Goal: Task Accomplishment & Management: Use online tool/utility

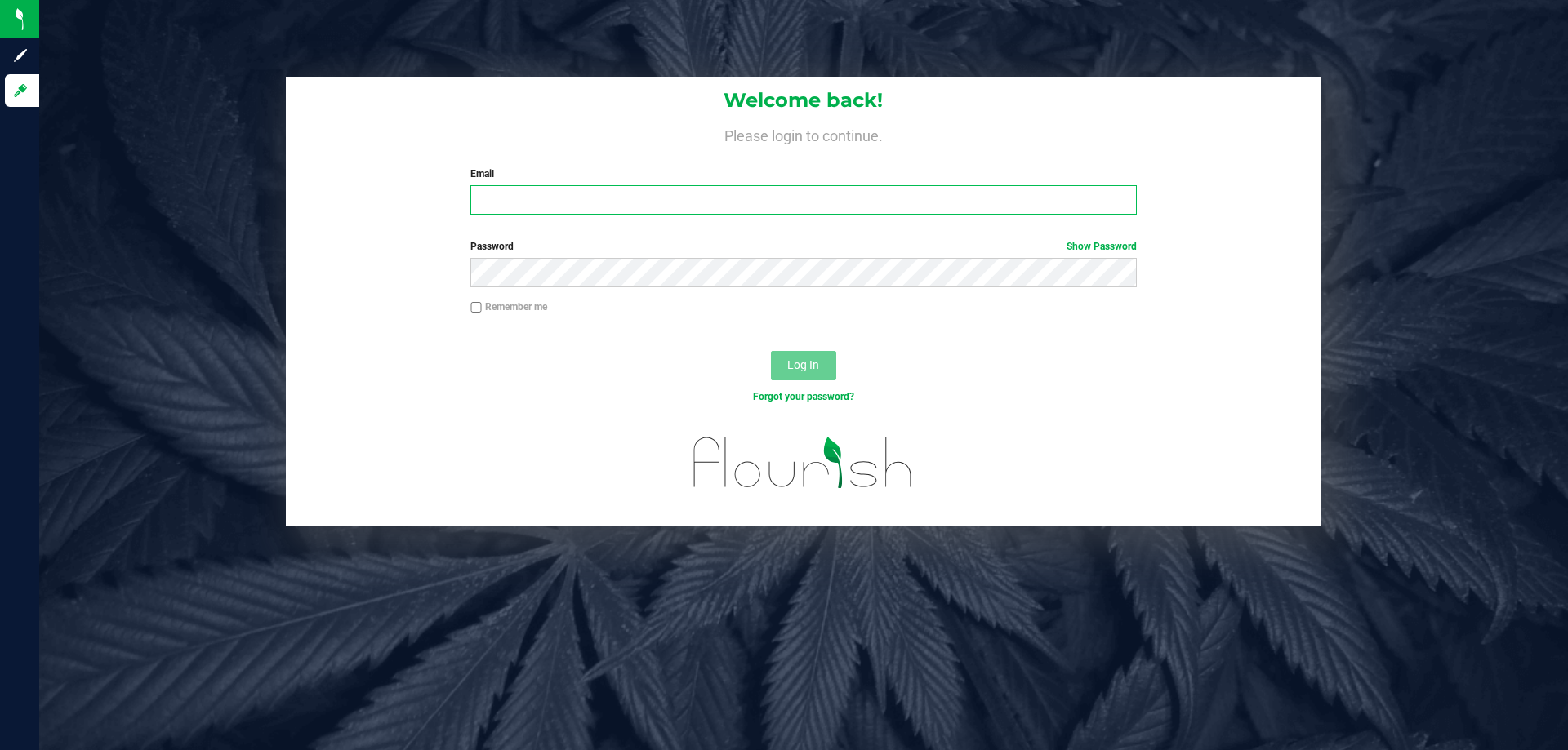
click at [599, 202] on input "Email" at bounding box center [803, 200] width 666 height 29
type input "[EMAIL_ADDRESS][DOMAIN_NAME]"
click at [771, 351] on button "Log In" at bounding box center [804, 365] width 65 height 29
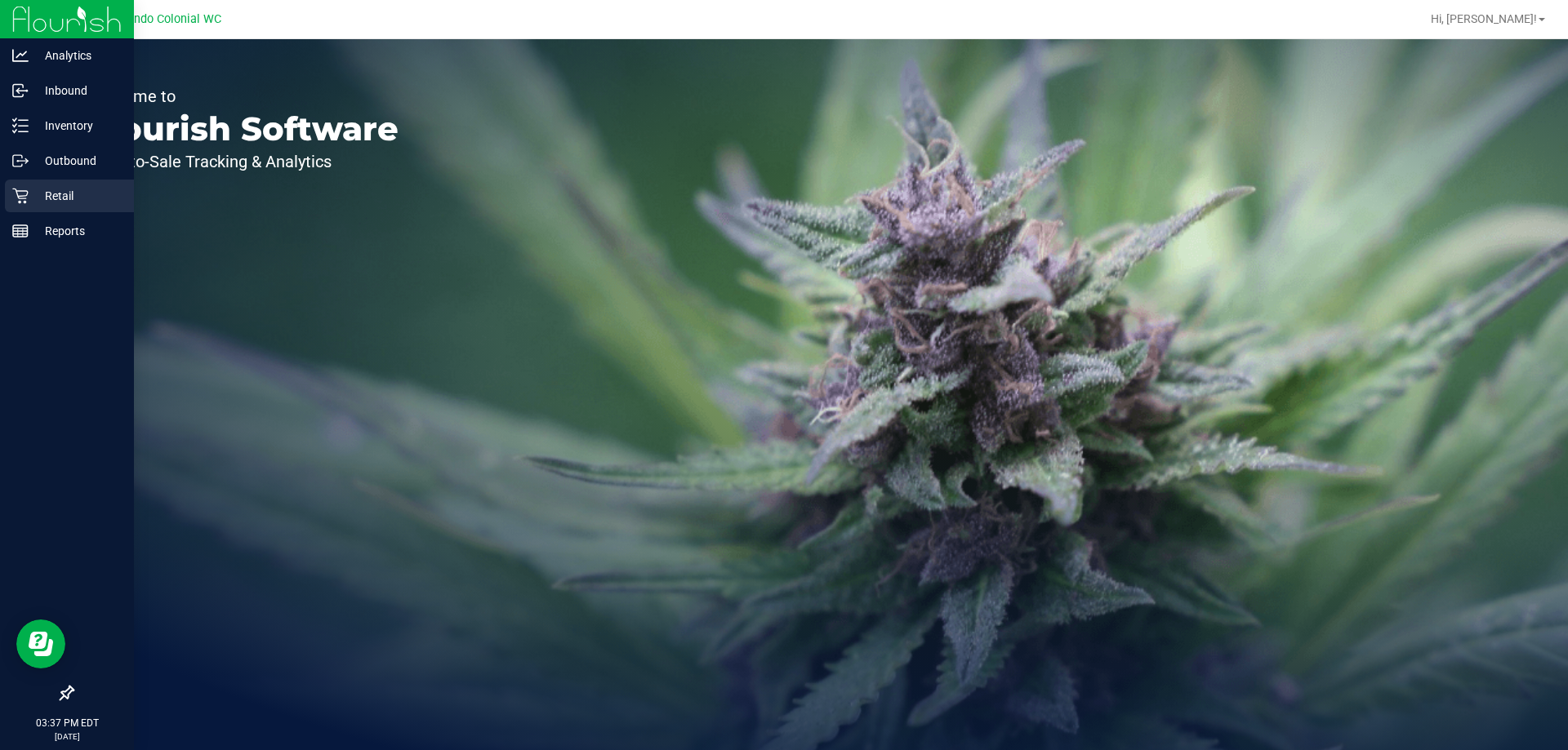
click at [27, 186] on div "Retail" at bounding box center [69, 195] width 129 height 33
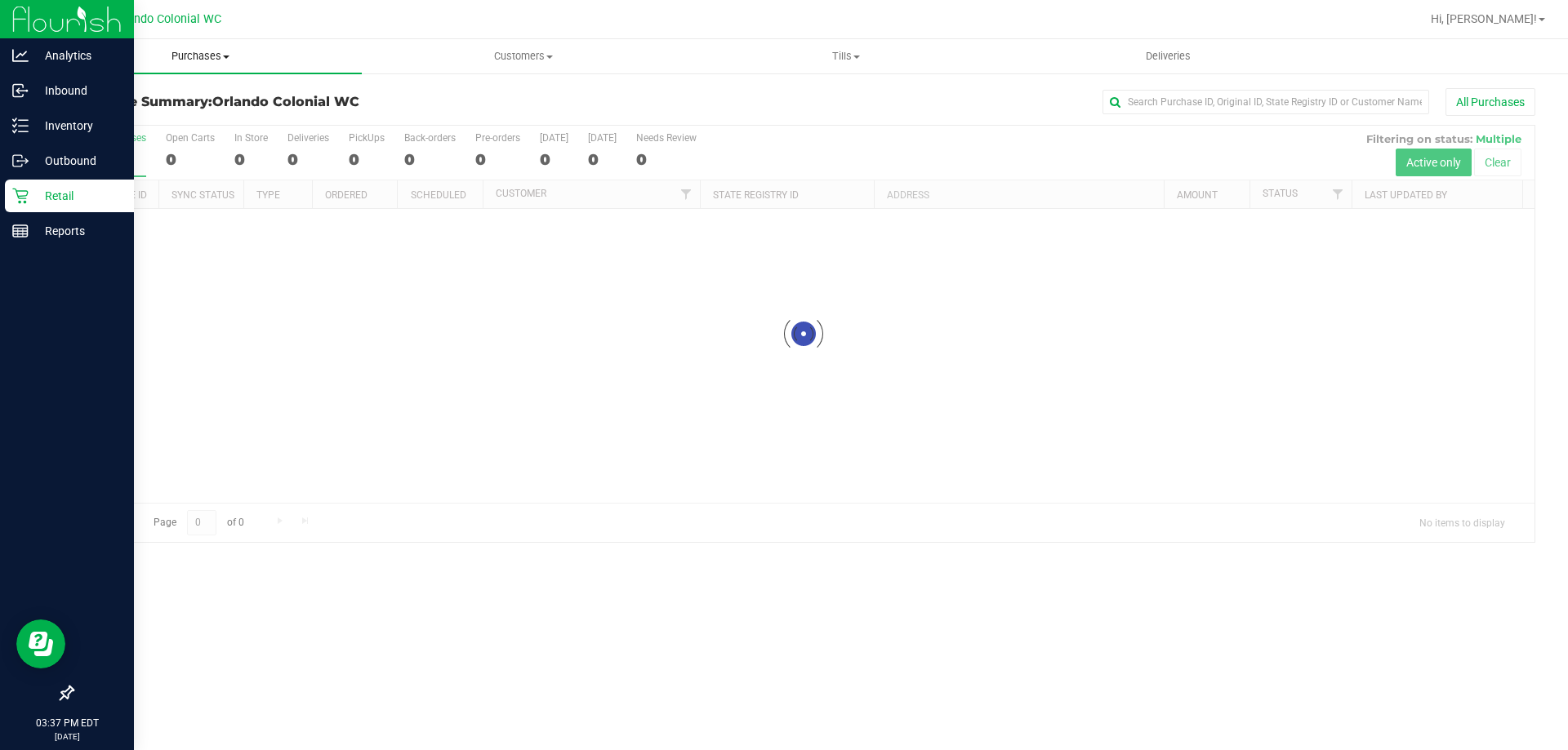
click at [200, 55] on span "Purchases" at bounding box center [200, 57] width 322 height 15
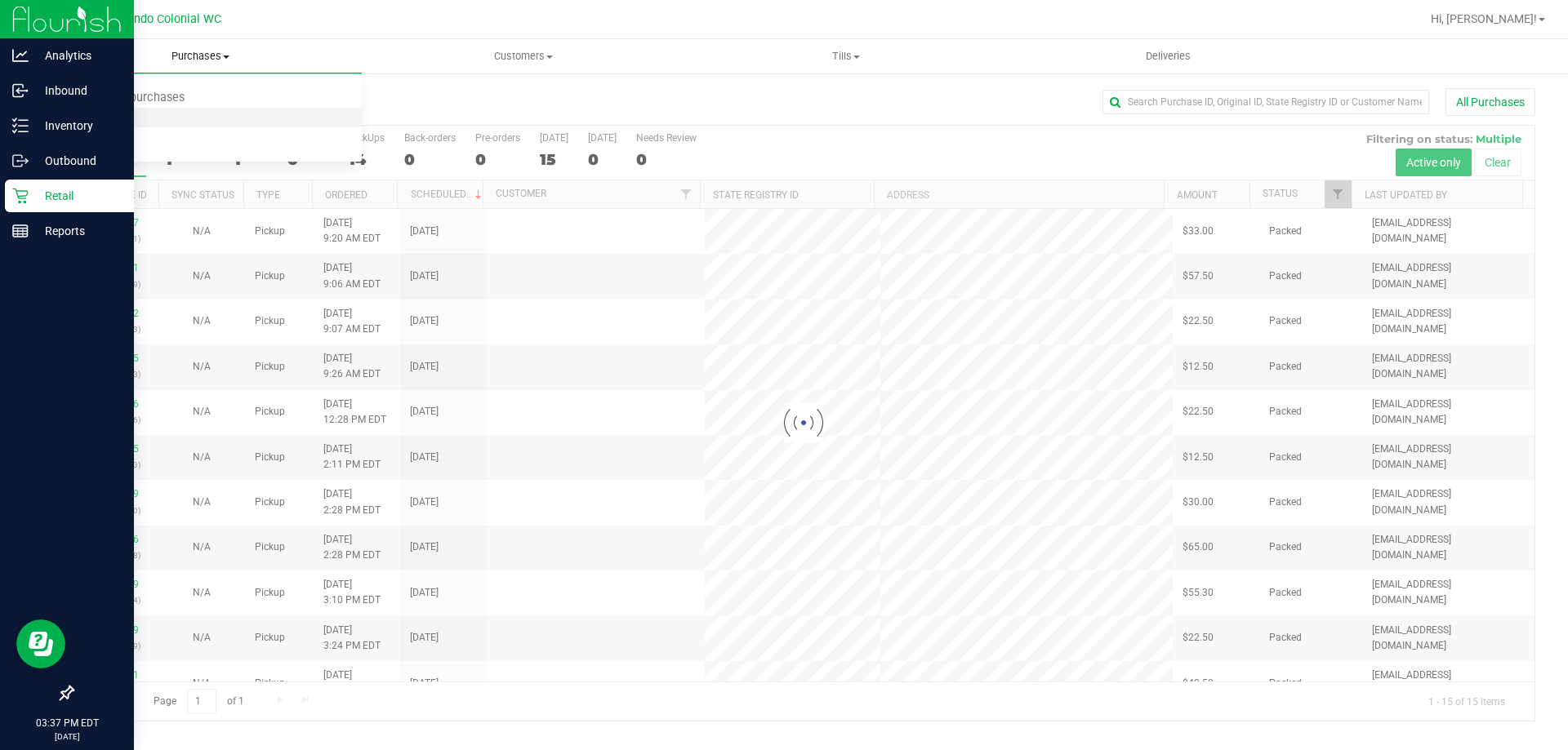
click at [120, 117] on span "Fulfillment" at bounding box center [89, 118] width 101 height 14
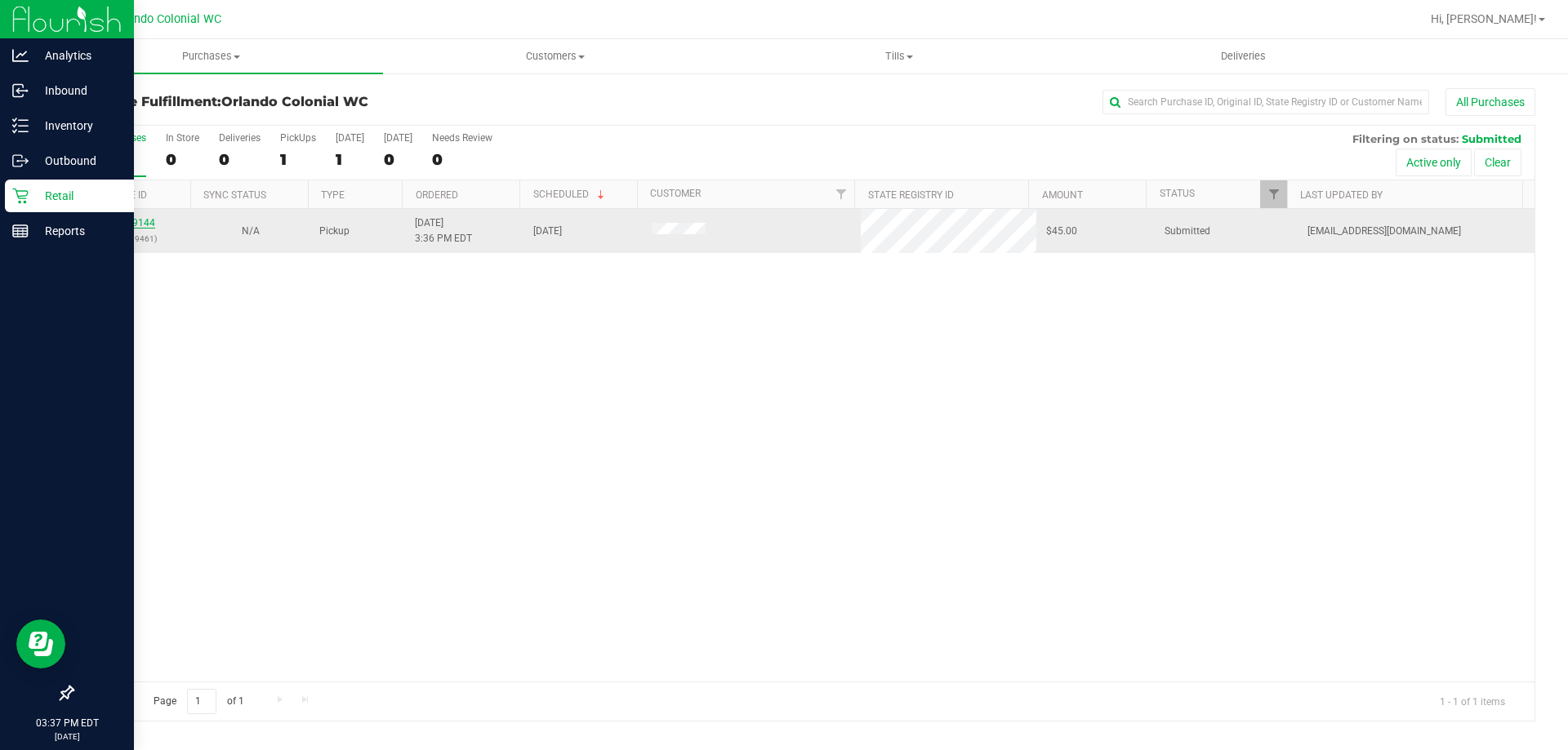
click at [142, 223] on link "11819144" at bounding box center [132, 223] width 46 height 12
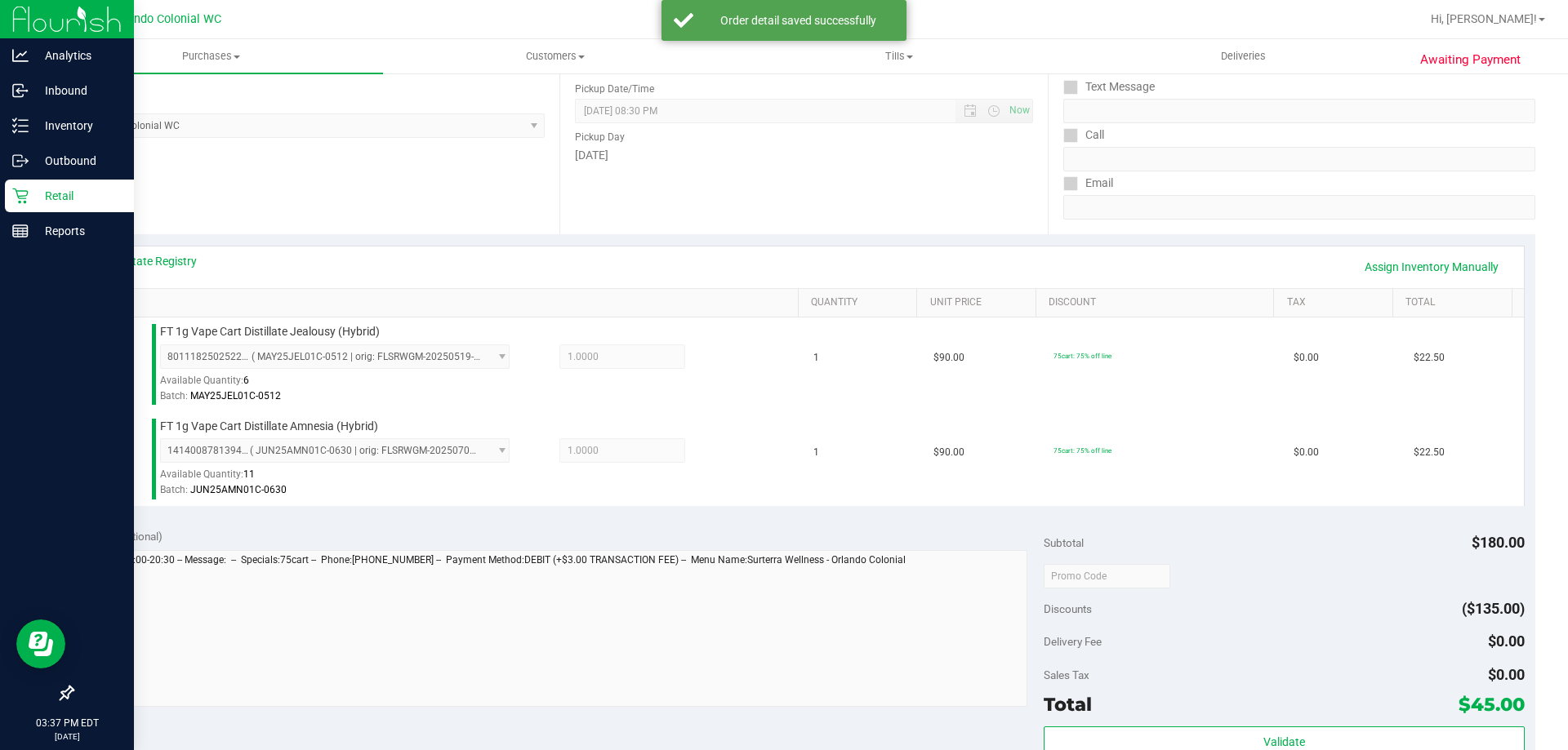
scroll to position [679, 0]
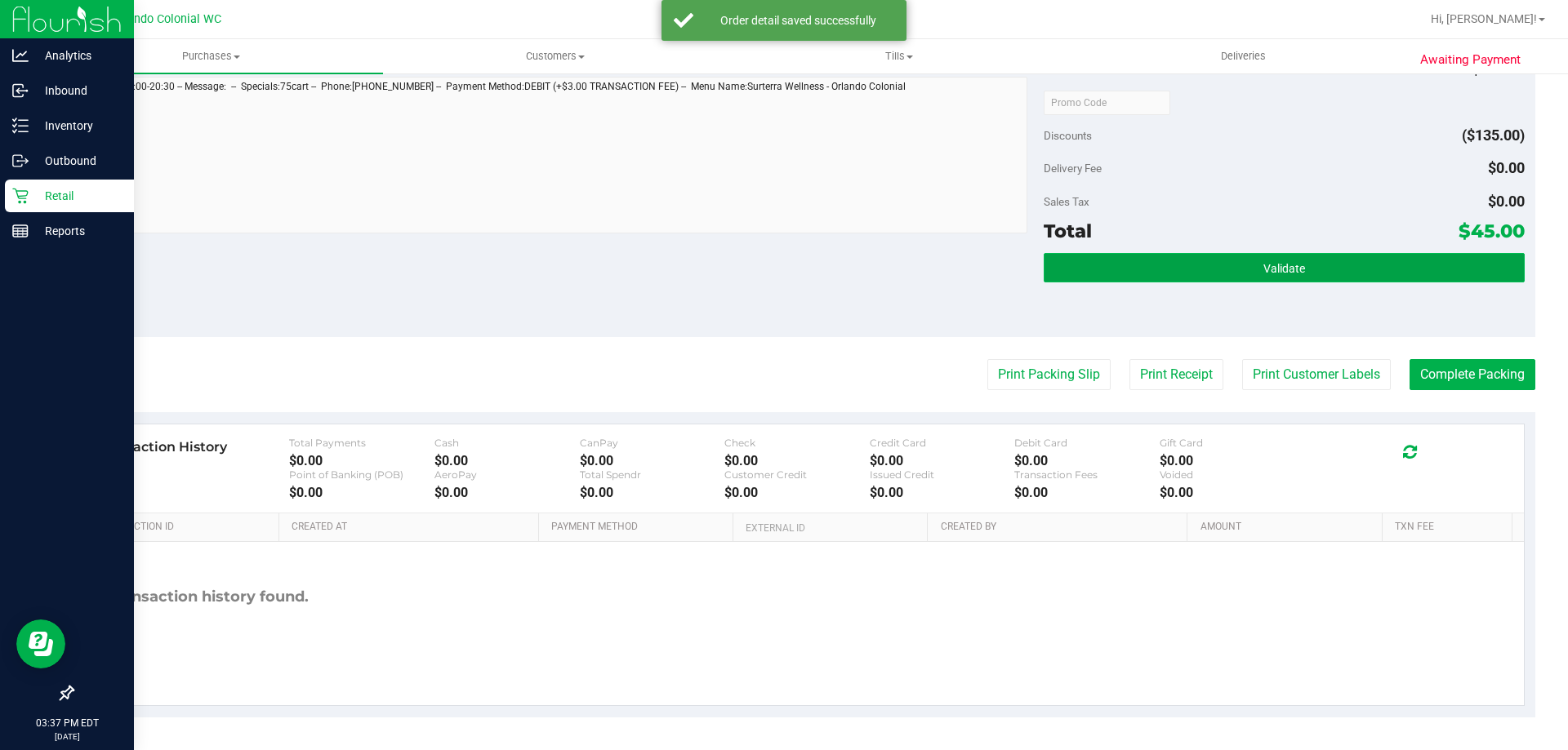
click at [1226, 281] on button "Validate" at bounding box center [1283, 267] width 480 height 29
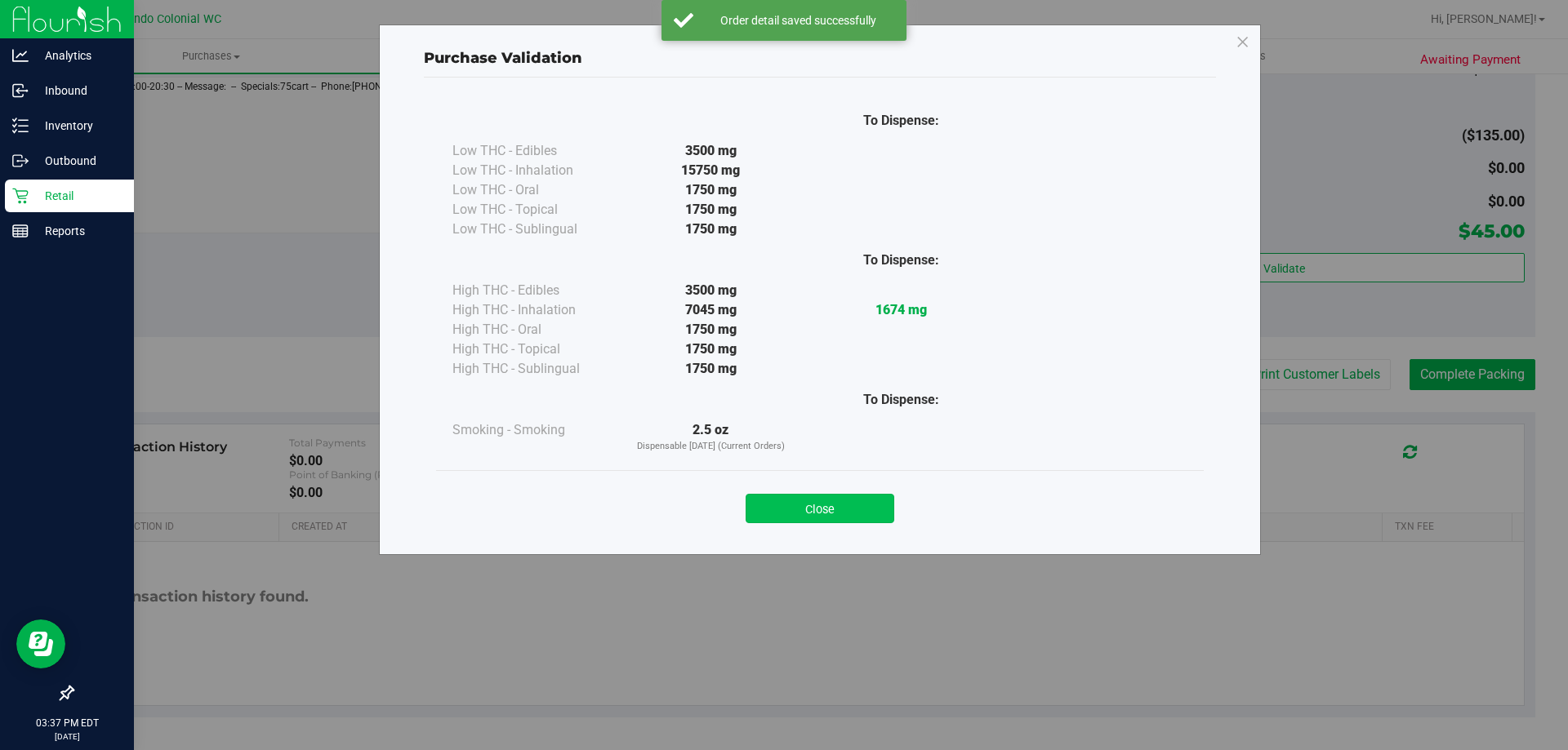
click at [822, 502] on button "Close" at bounding box center [820, 508] width 149 height 29
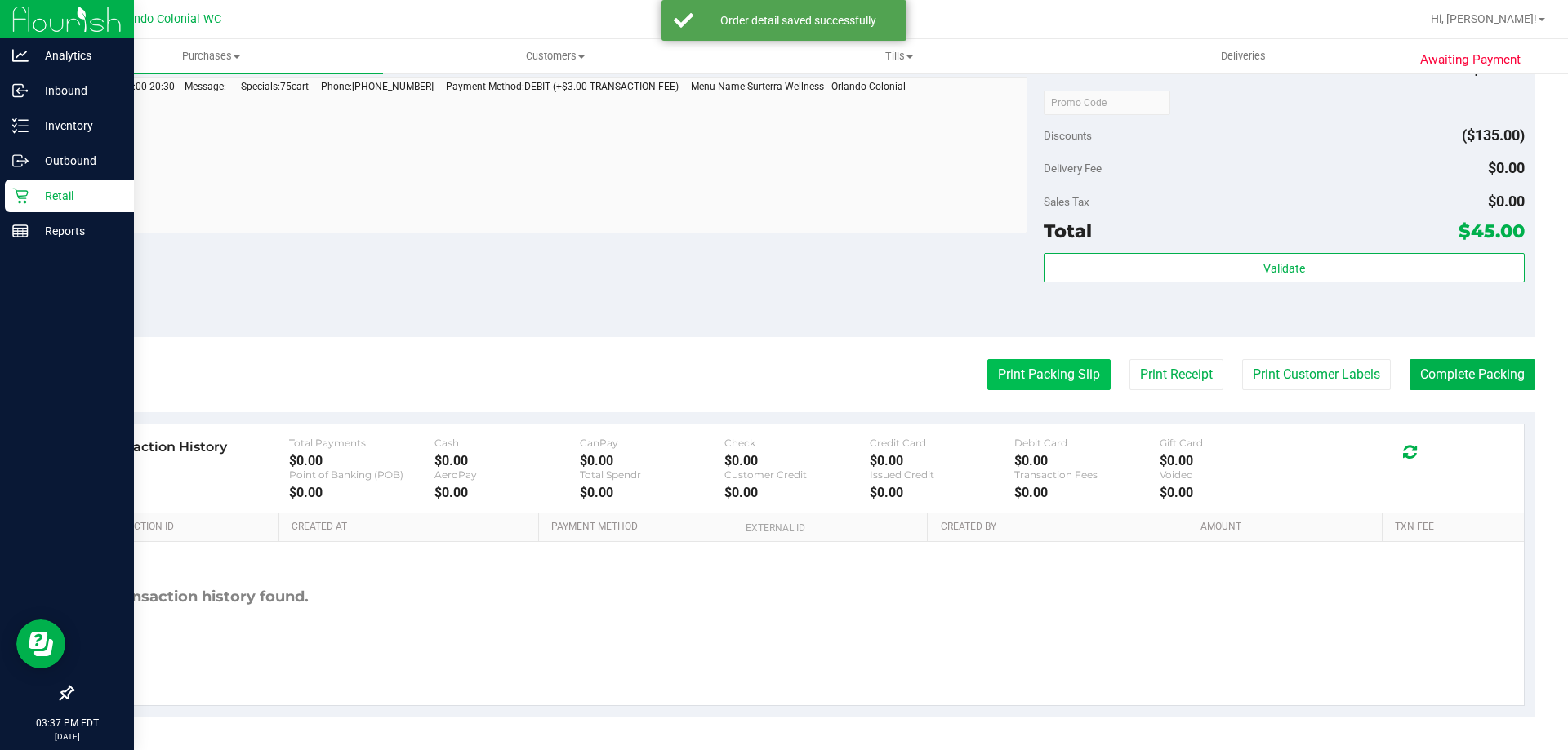
click at [1022, 384] on button "Print Packing Slip" at bounding box center [1049, 374] width 124 height 31
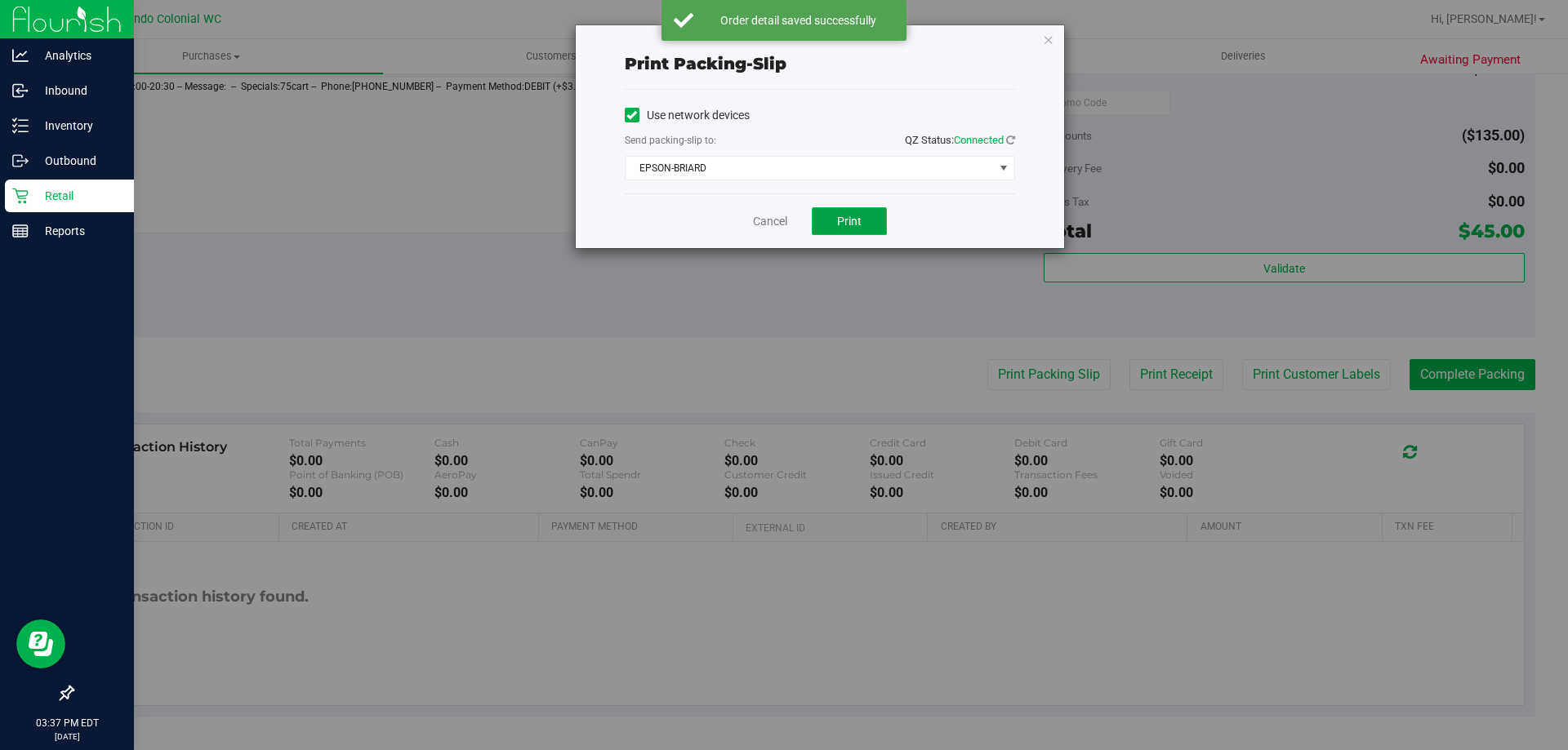
click at [835, 217] on button "Print" at bounding box center [850, 220] width 75 height 28
click at [789, 167] on span "EPSON-BRIARD" at bounding box center [809, 168] width 368 height 23
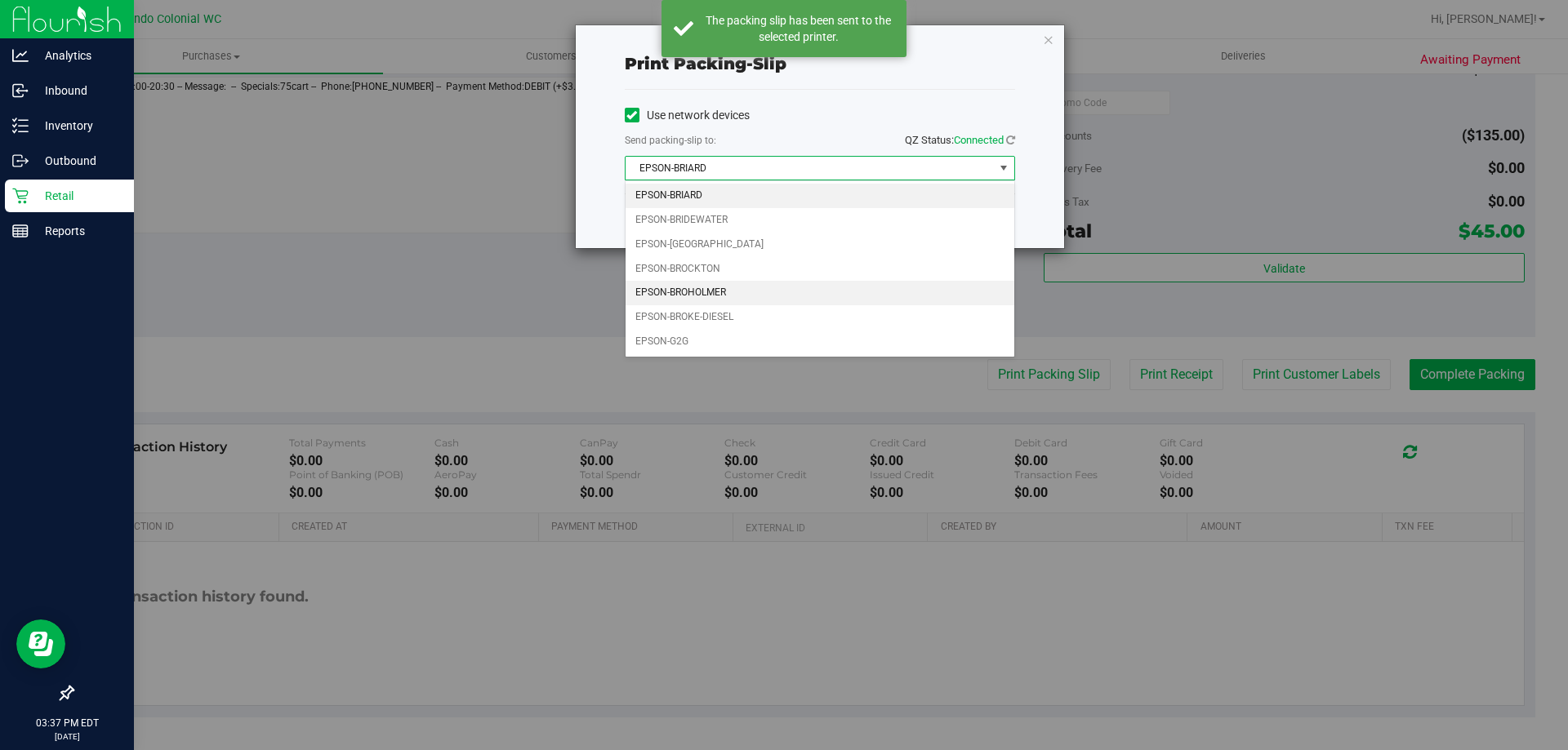
click at [731, 297] on li "EPSON-BROHOLMER" at bounding box center [820, 292] width 388 height 24
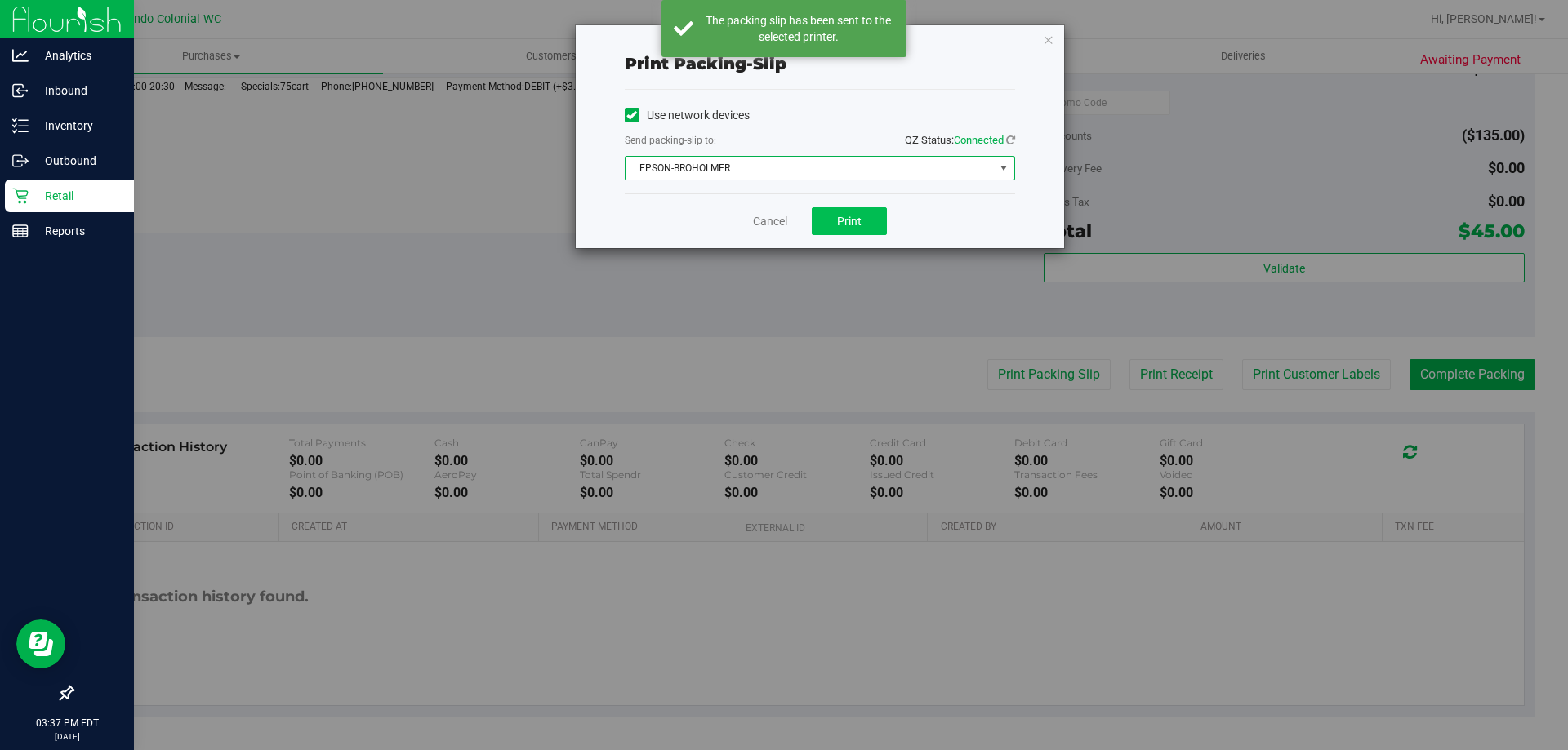
click at [860, 215] on span "Print" at bounding box center [849, 221] width 24 height 13
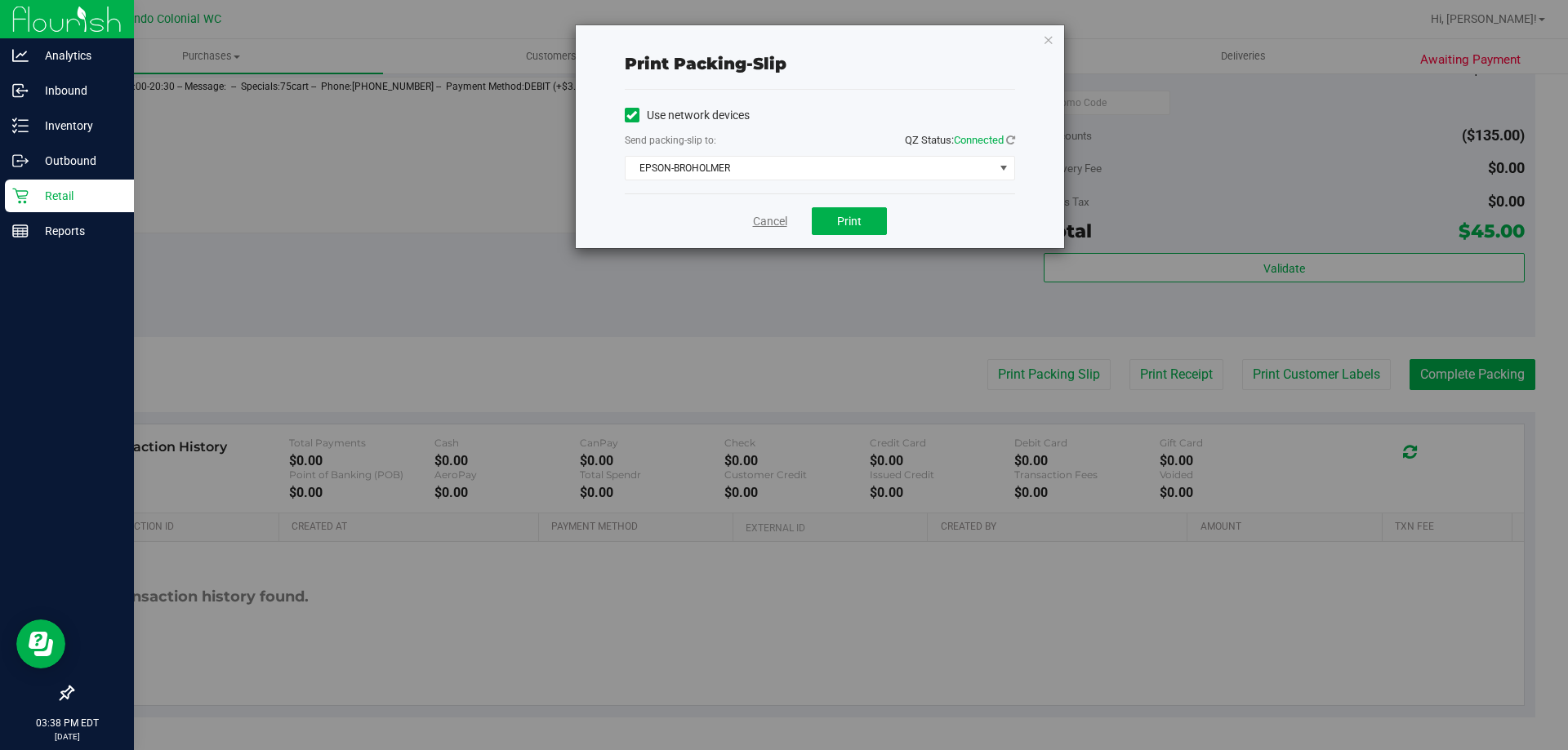
click at [778, 214] on link "Cancel" at bounding box center [769, 221] width 34 height 18
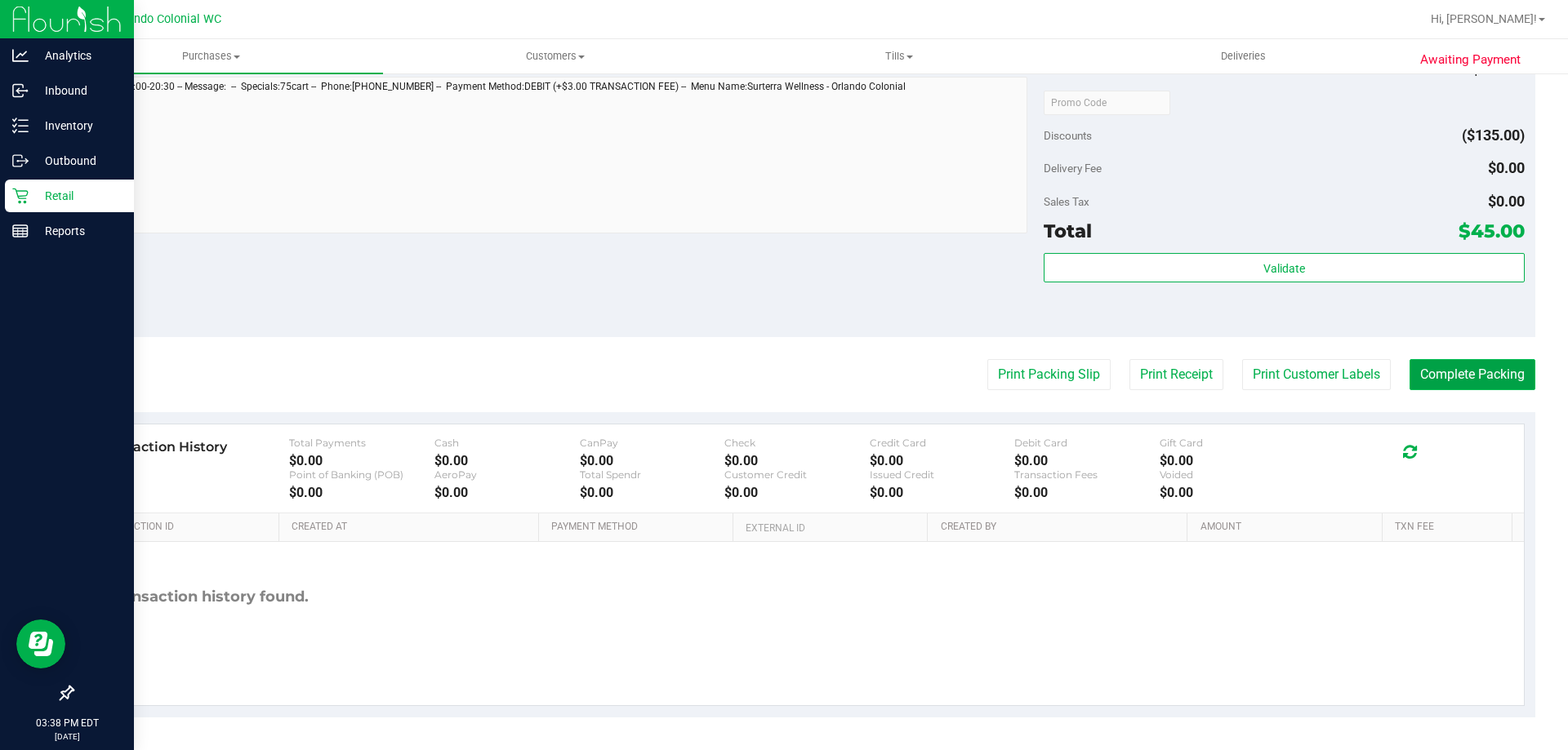
click at [1488, 375] on button "Complete Packing" at bounding box center [1472, 374] width 126 height 31
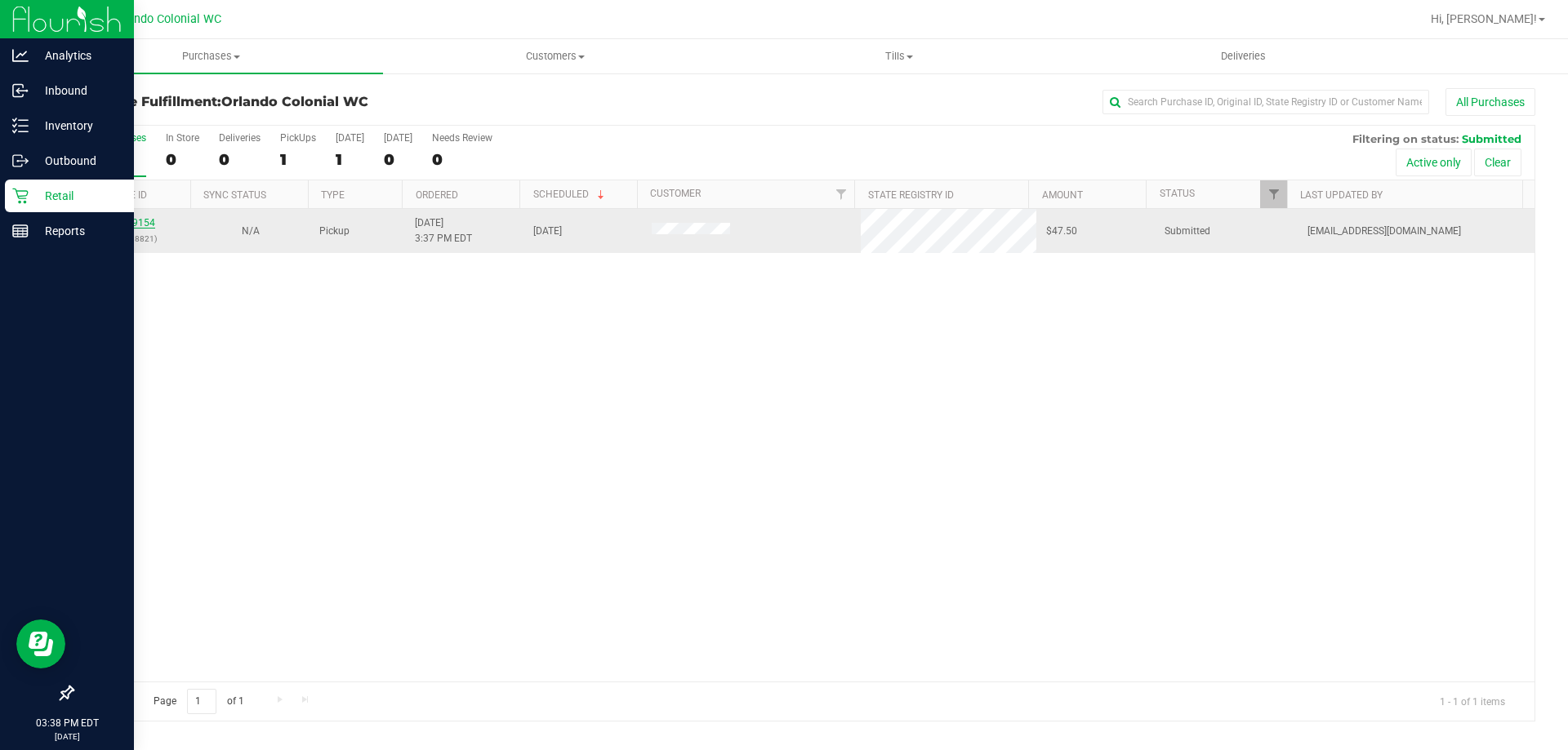
click at [148, 222] on link "11819154" at bounding box center [132, 223] width 46 height 12
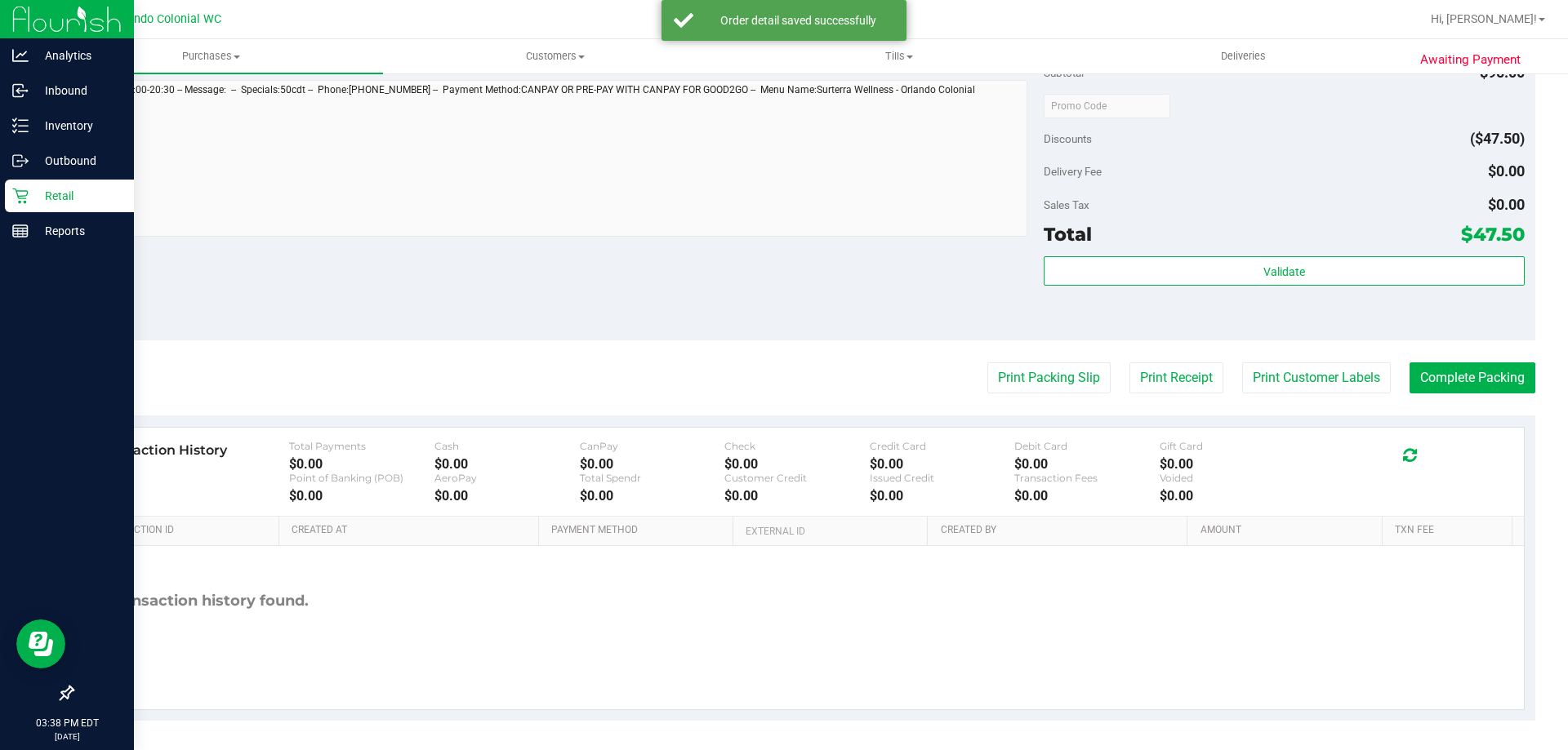
scroll to position [585, 0]
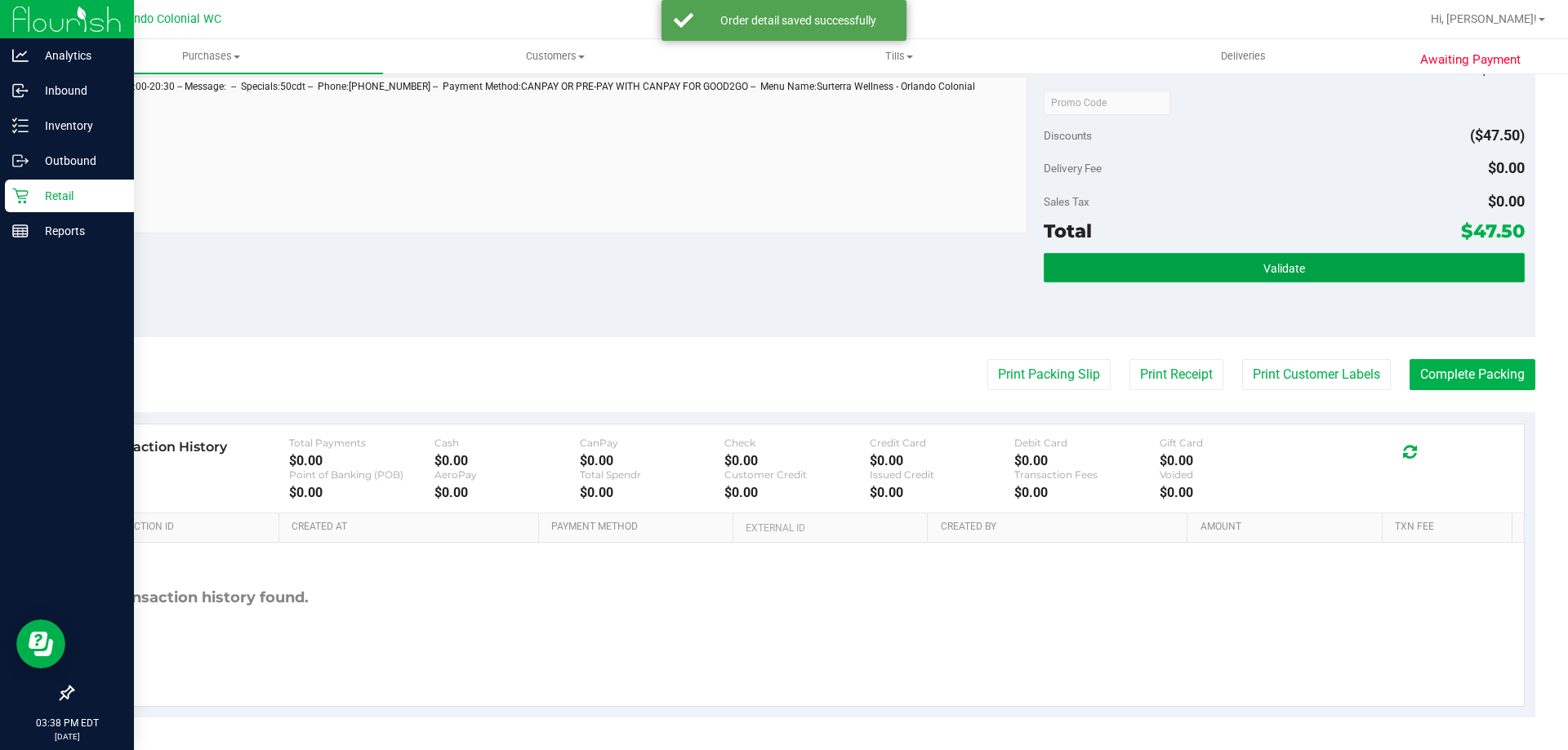
click at [1220, 274] on button "Validate" at bounding box center [1283, 267] width 480 height 29
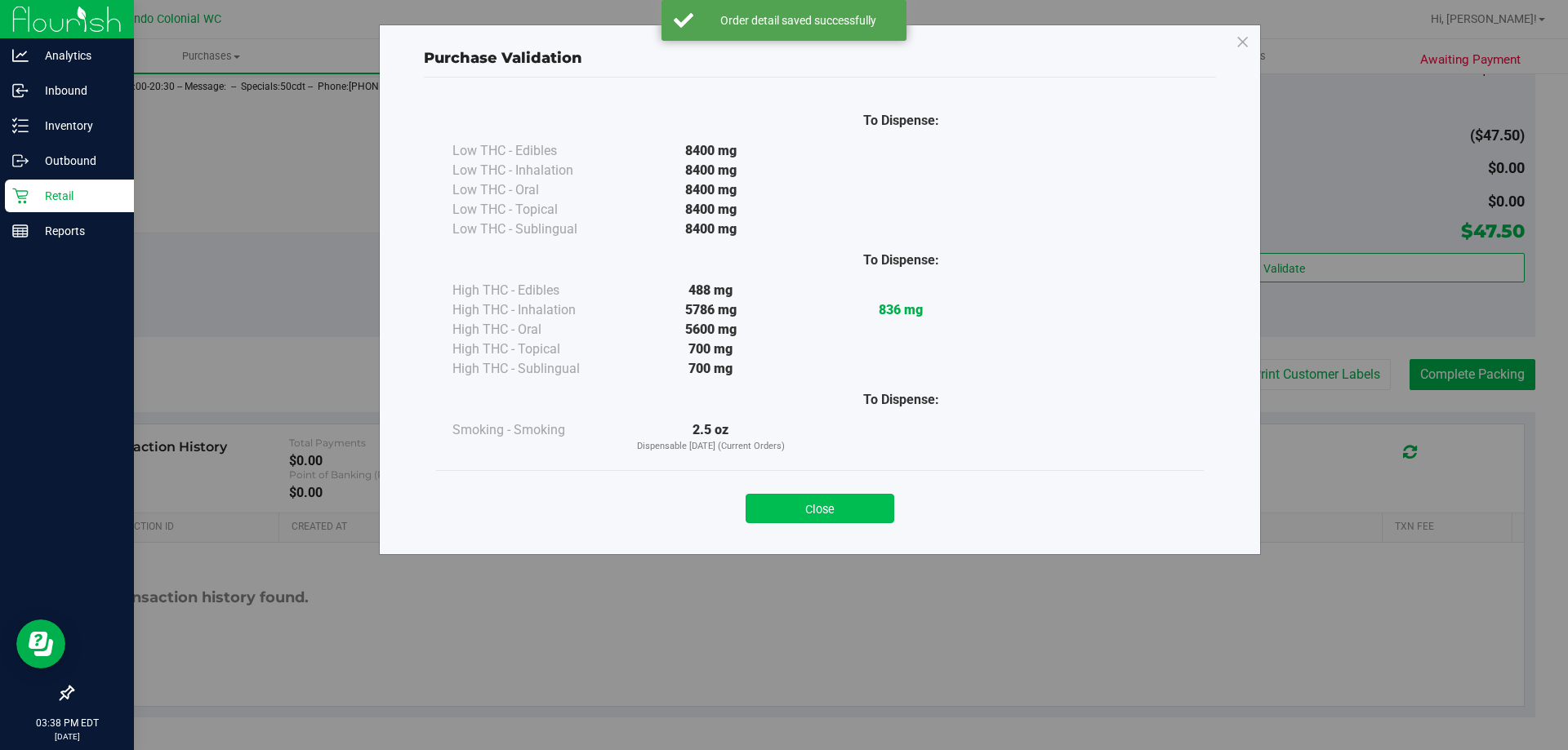
click at [858, 523] on button "Close" at bounding box center [820, 508] width 149 height 29
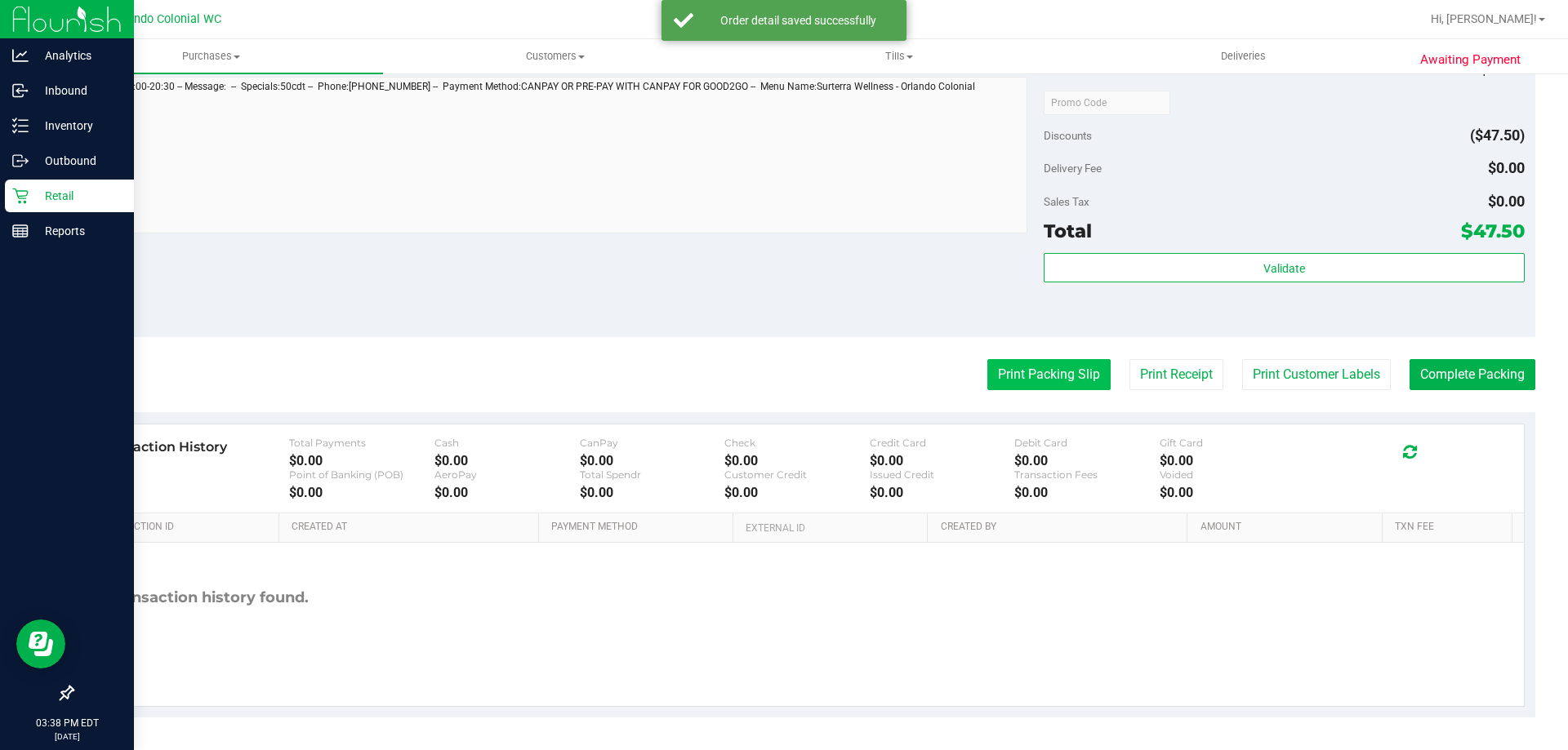
click at [1045, 381] on button "Print Packing Slip" at bounding box center [1049, 374] width 124 height 31
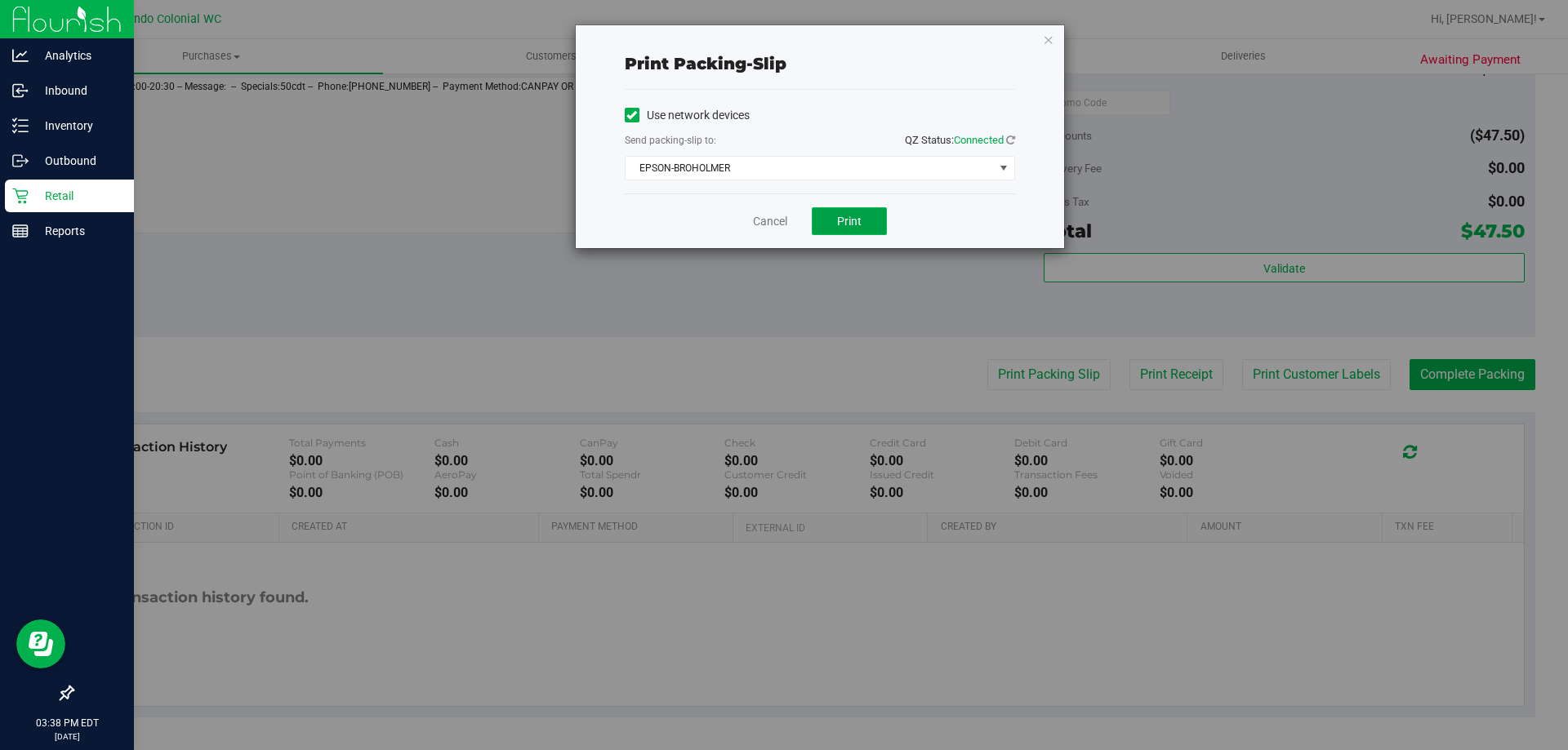
click at [855, 222] on span "Print" at bounding box center [849, 221] width 24 height 13
click at [758, 221] on link "Cancel" at bounding box center [769, 221] width 34 height 18
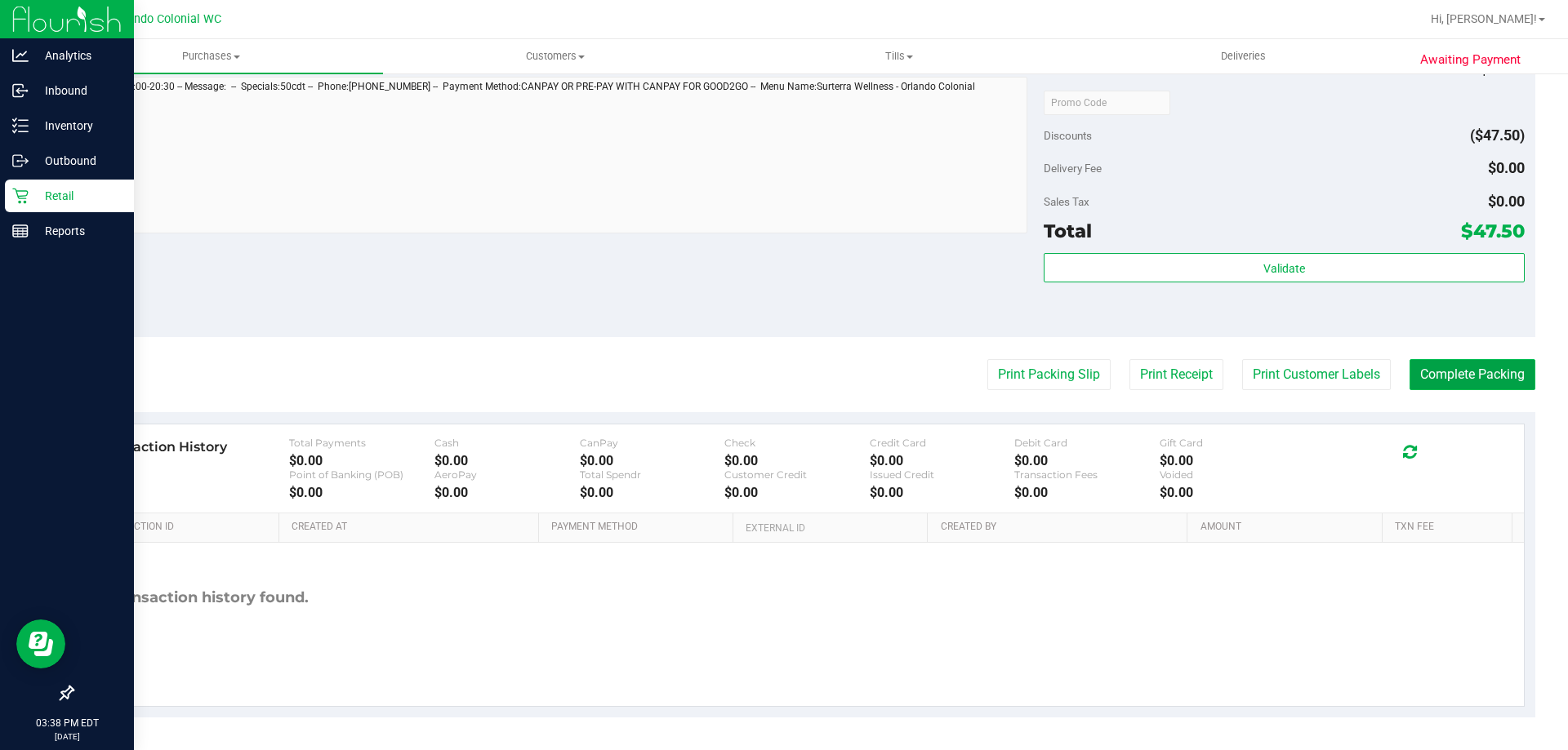
click at [1429, 365] on button "Complete Packing" at bounding box center [1472, 374] width 126 height 31
